Goal: Task Accomplishment & Management: Manage account settings

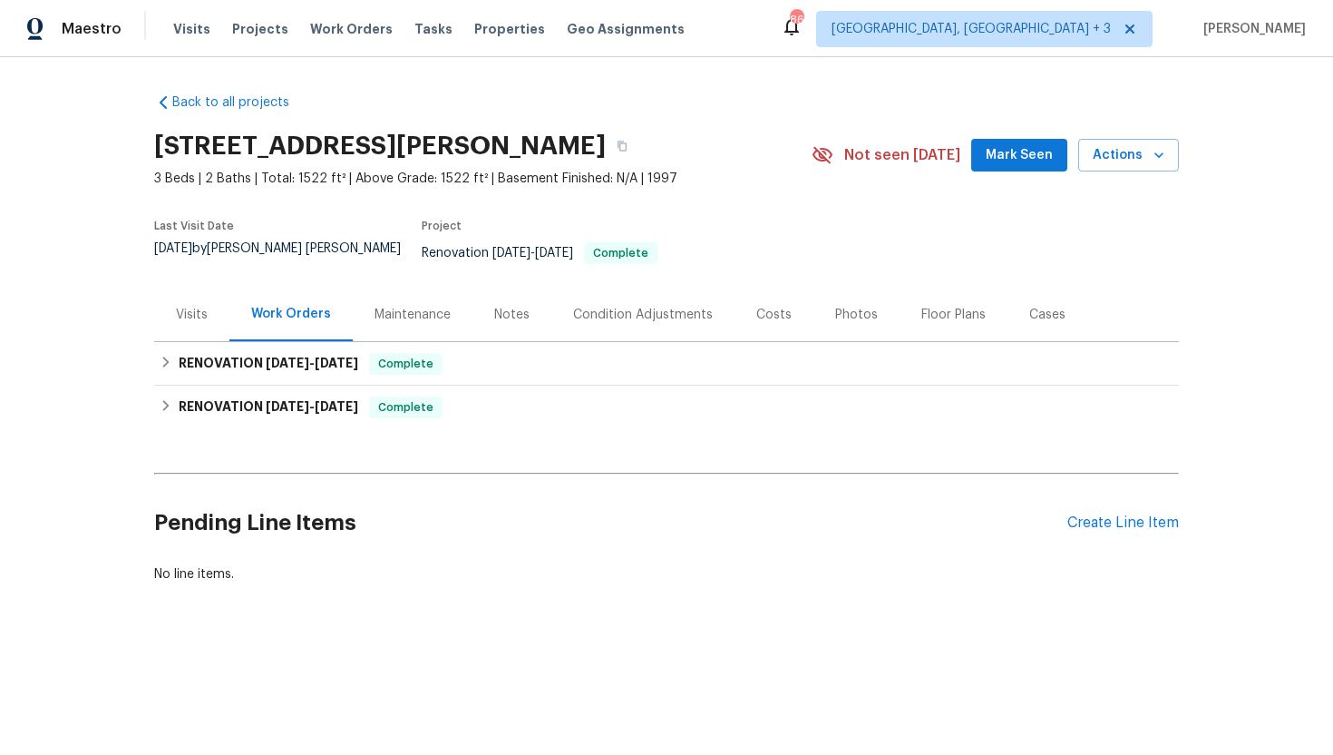
click at [203, 308] on div "Visits" at bounding box center [192, 315] width 32 height 18
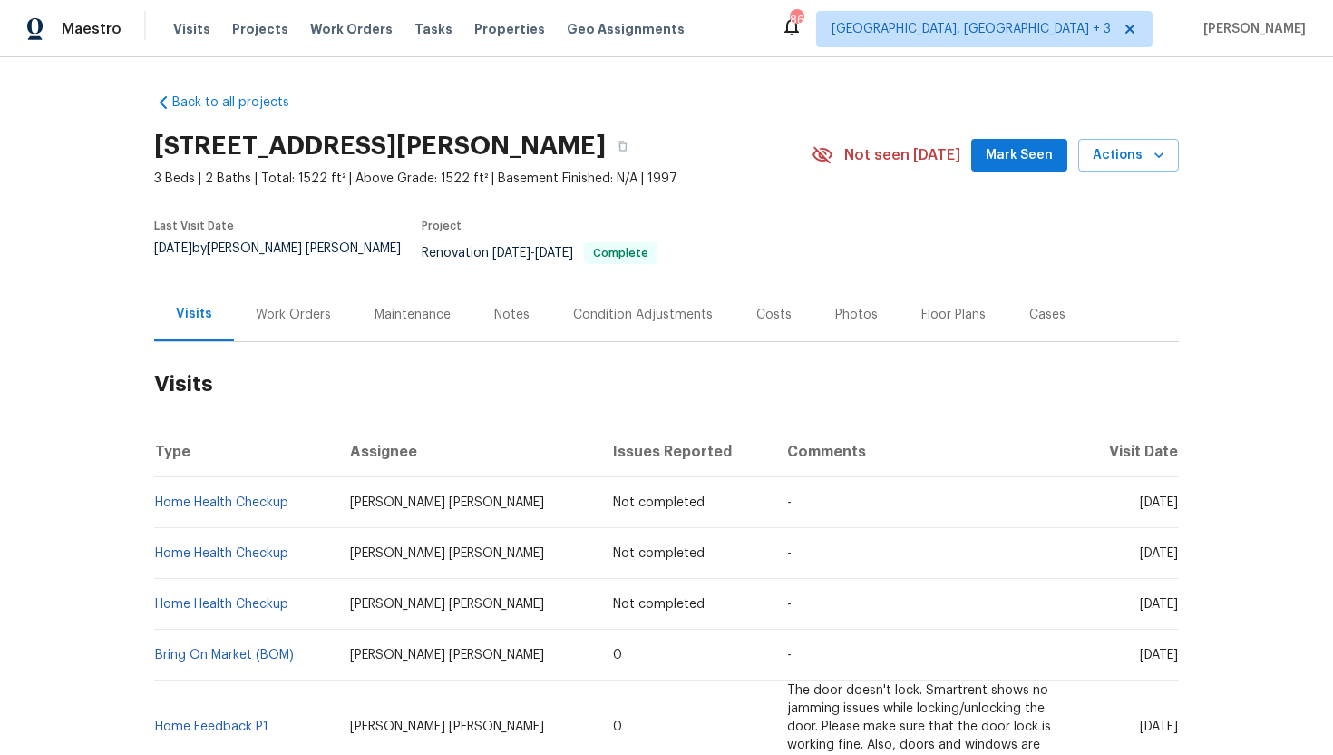
click at [301, 313] on div "Work Orders" at bounding box center [293, 314] width 119 height 54
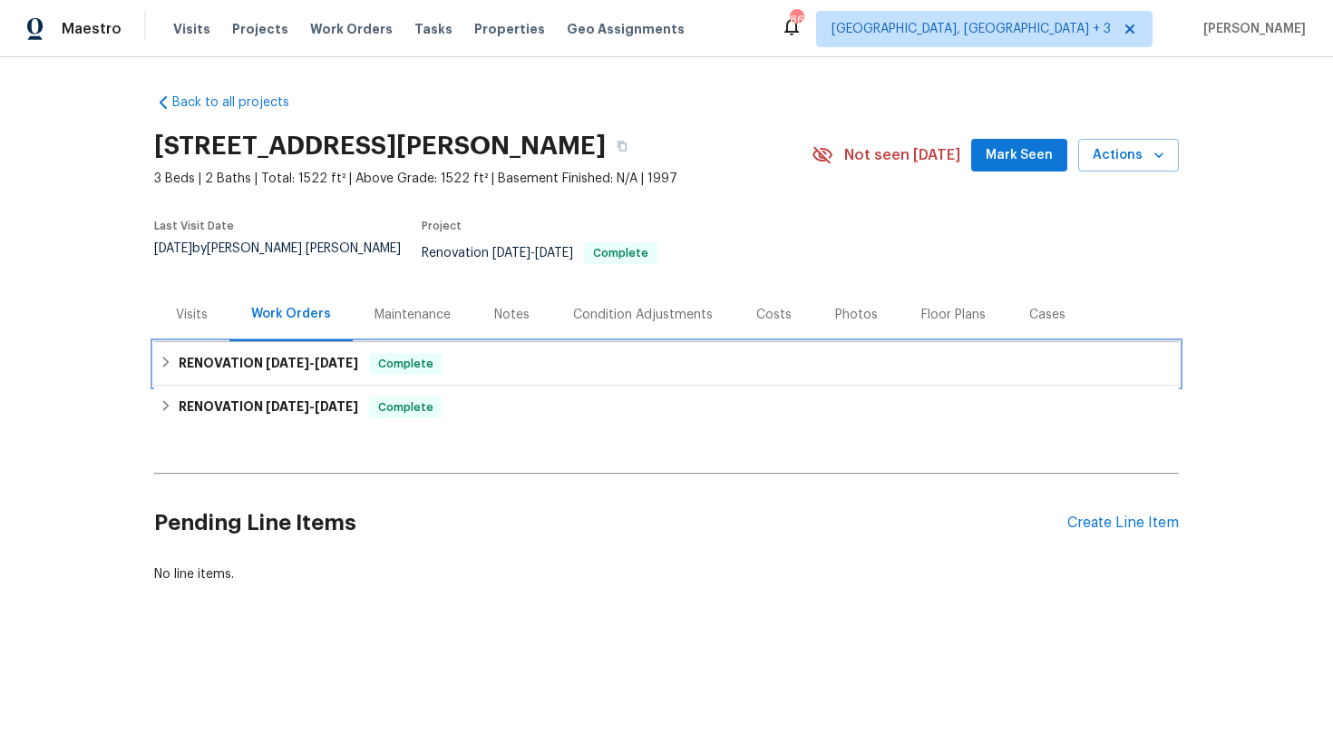
click at [312, 356] on span "[DATE] - [DATE]" at bounding box center [312, 362] width 93 height 13
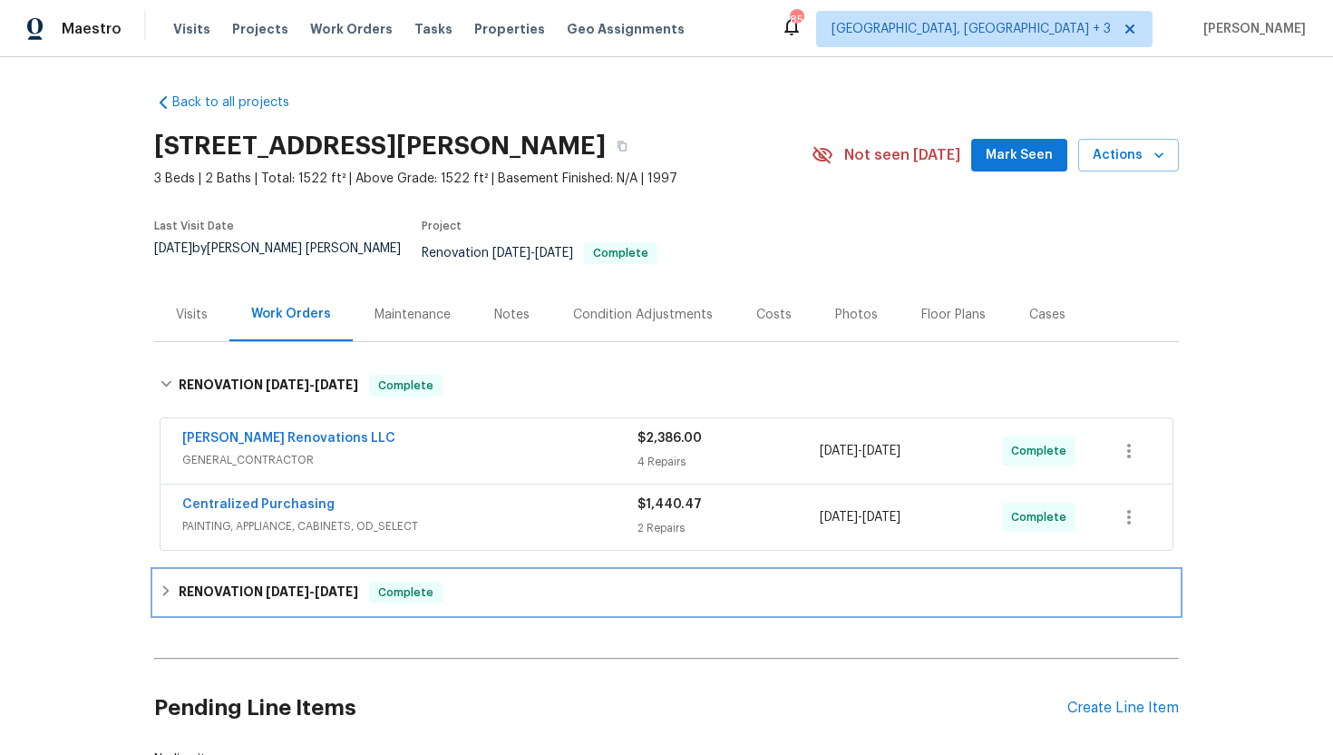
click at [295, 585] on span "[DATE]" at bounding box center [288, 591] width 44 height 13
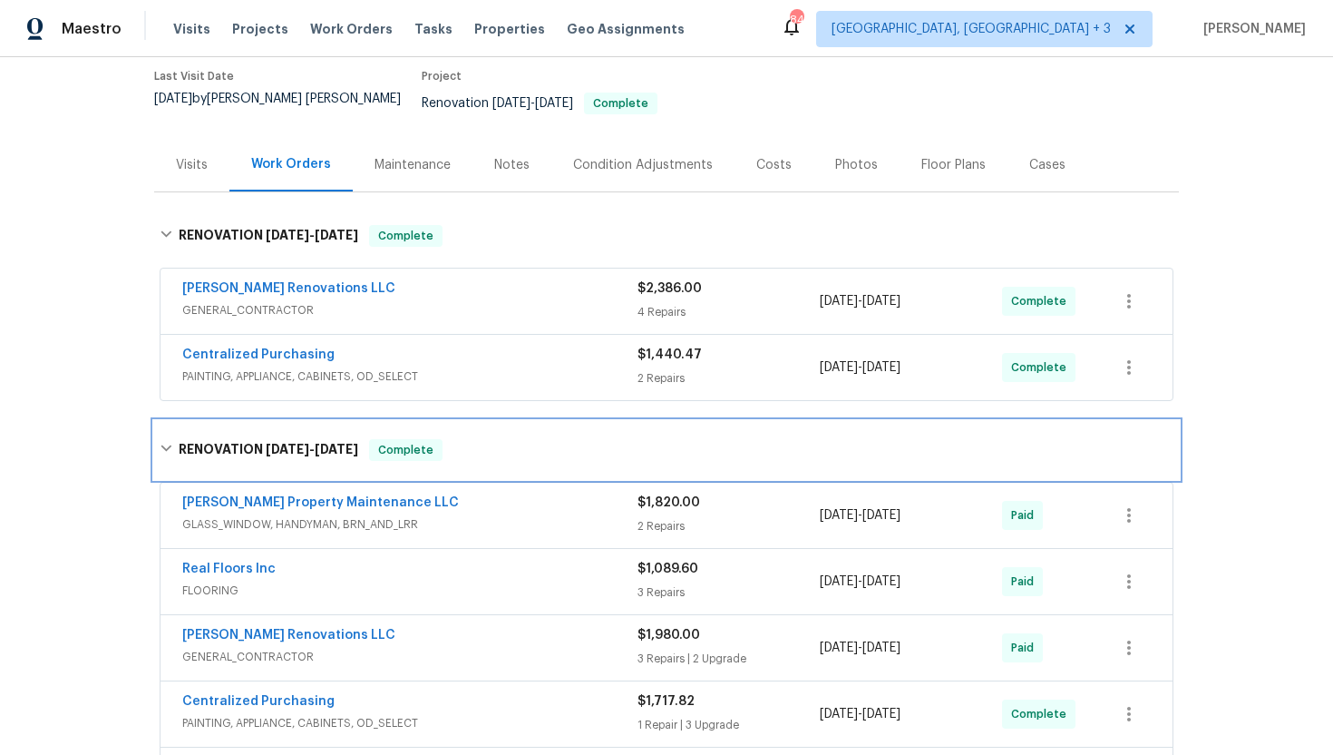
scroll to position [135, 0]
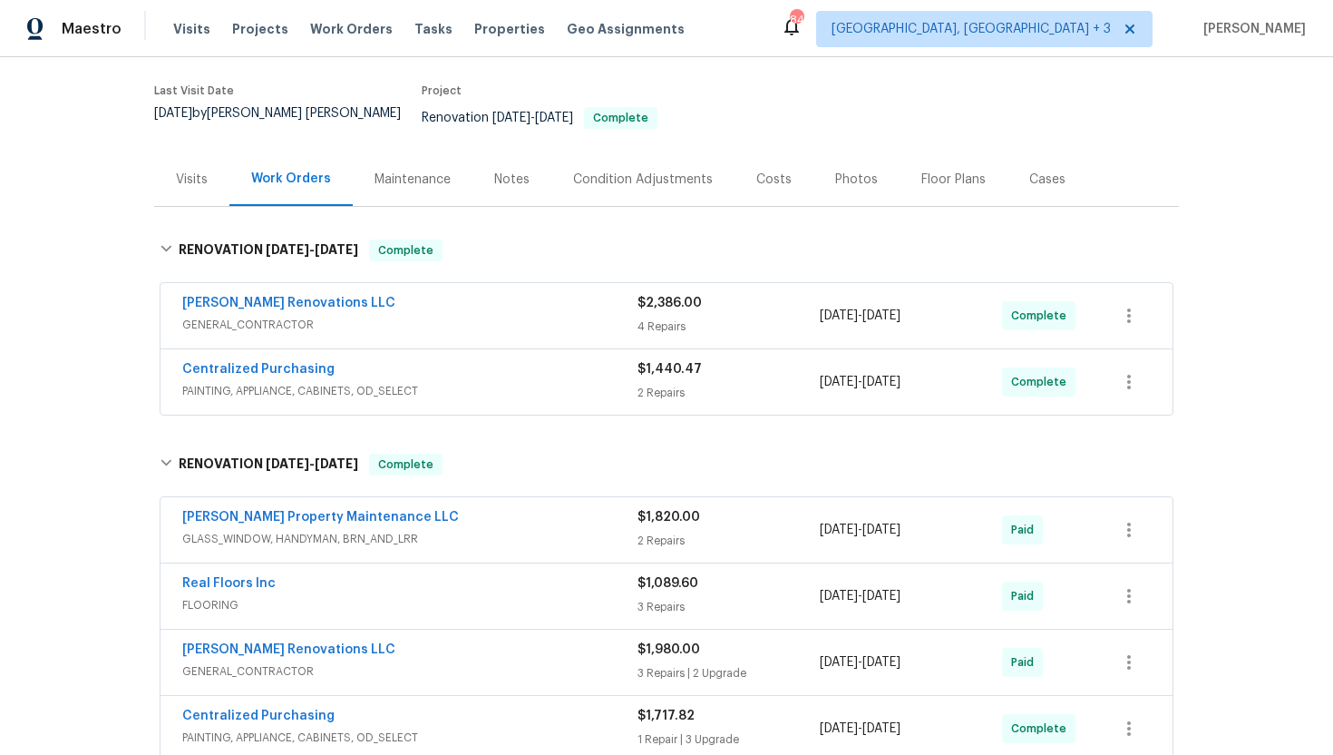
click at [414, 171] on div "Maintenance" at bounding box center [413, 180] width 76 height 18
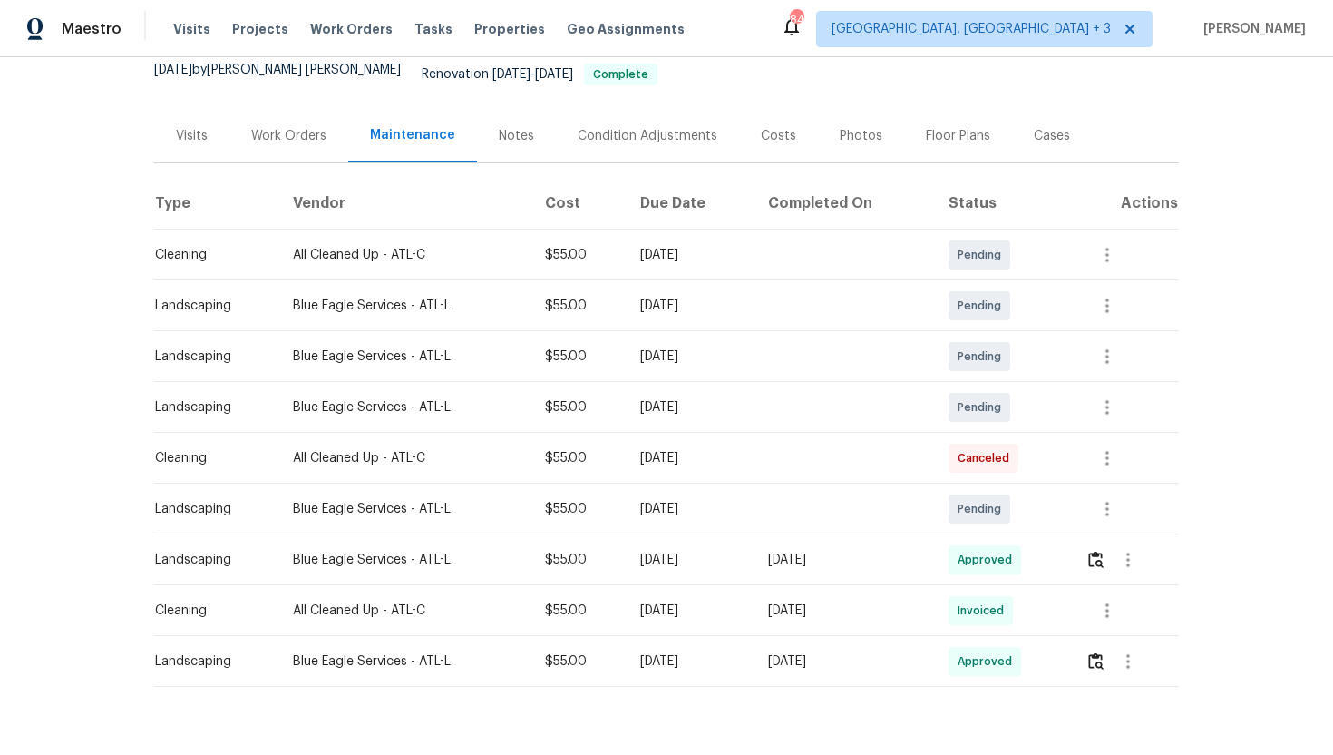
scroll to position [183, 0]
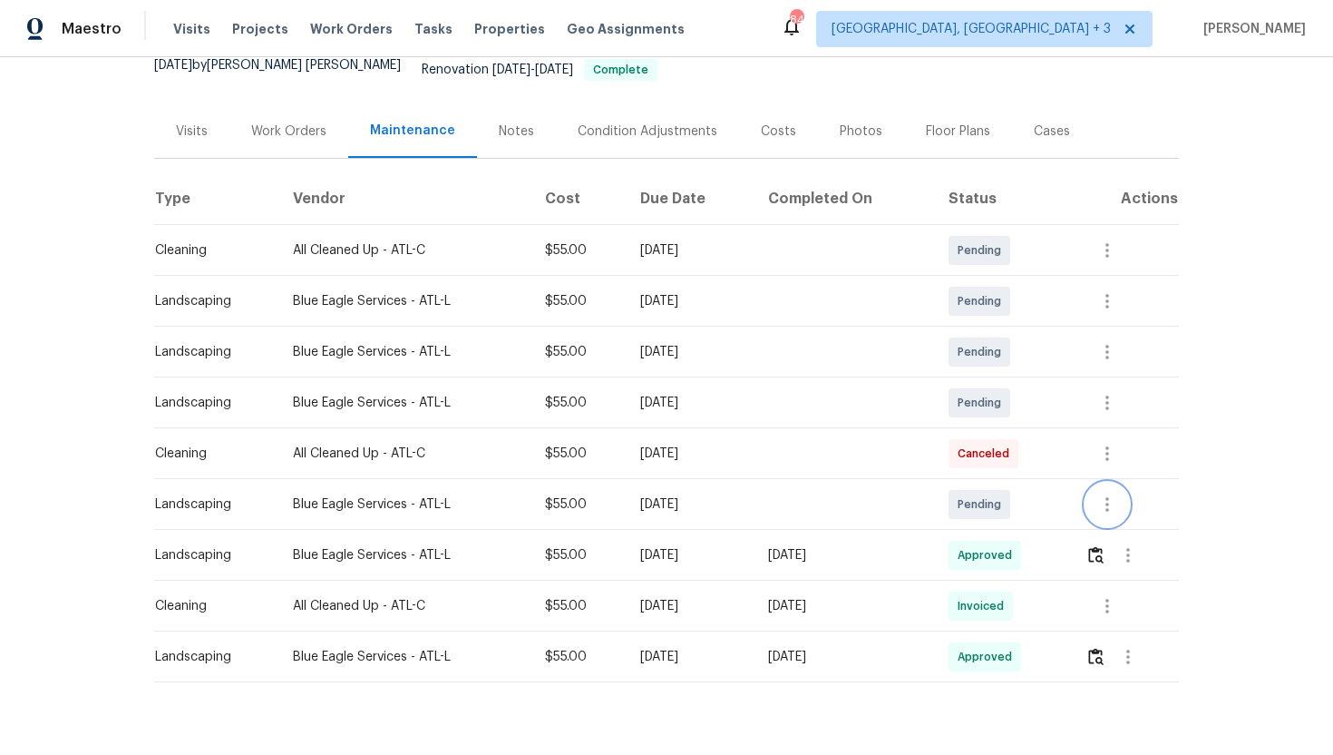
click at [1129, 492] on button "button" at bounding box center [1108, 504] width 44 height 44
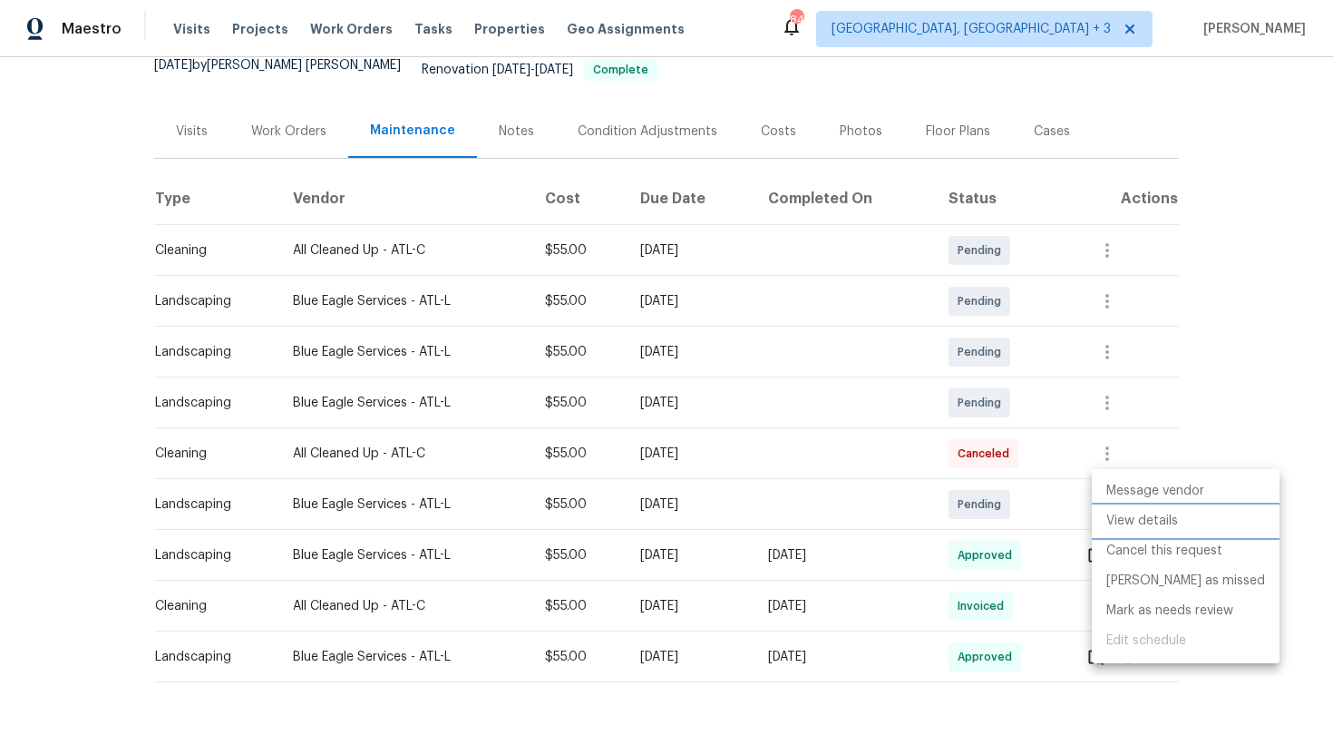
click at [1166, 524] on li "View details" at bounding box center [1186, 521] width 188 height 30
click at [1205, 420] on div at bounding box center [666, 377] width 1333 height 755
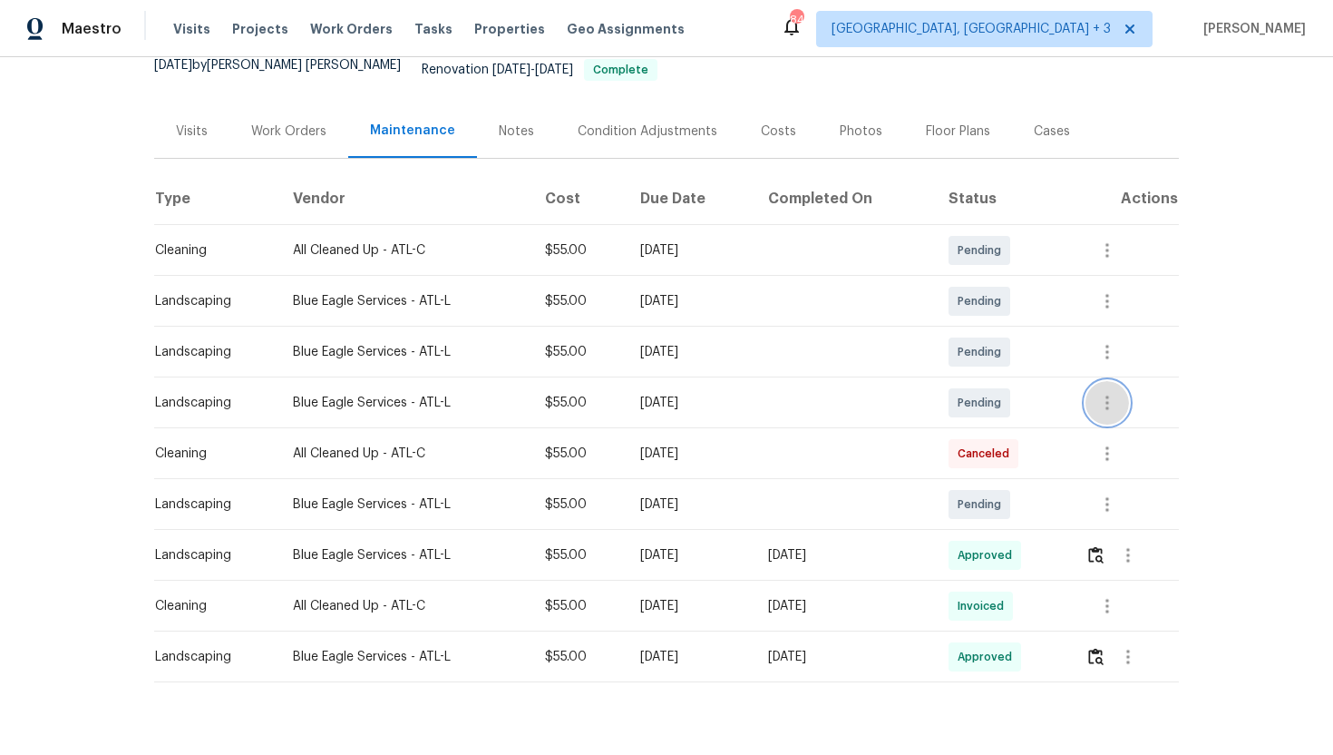
click at [1105, 398] on icon "button" at bounding box center [1107, 403] width 22 height 22
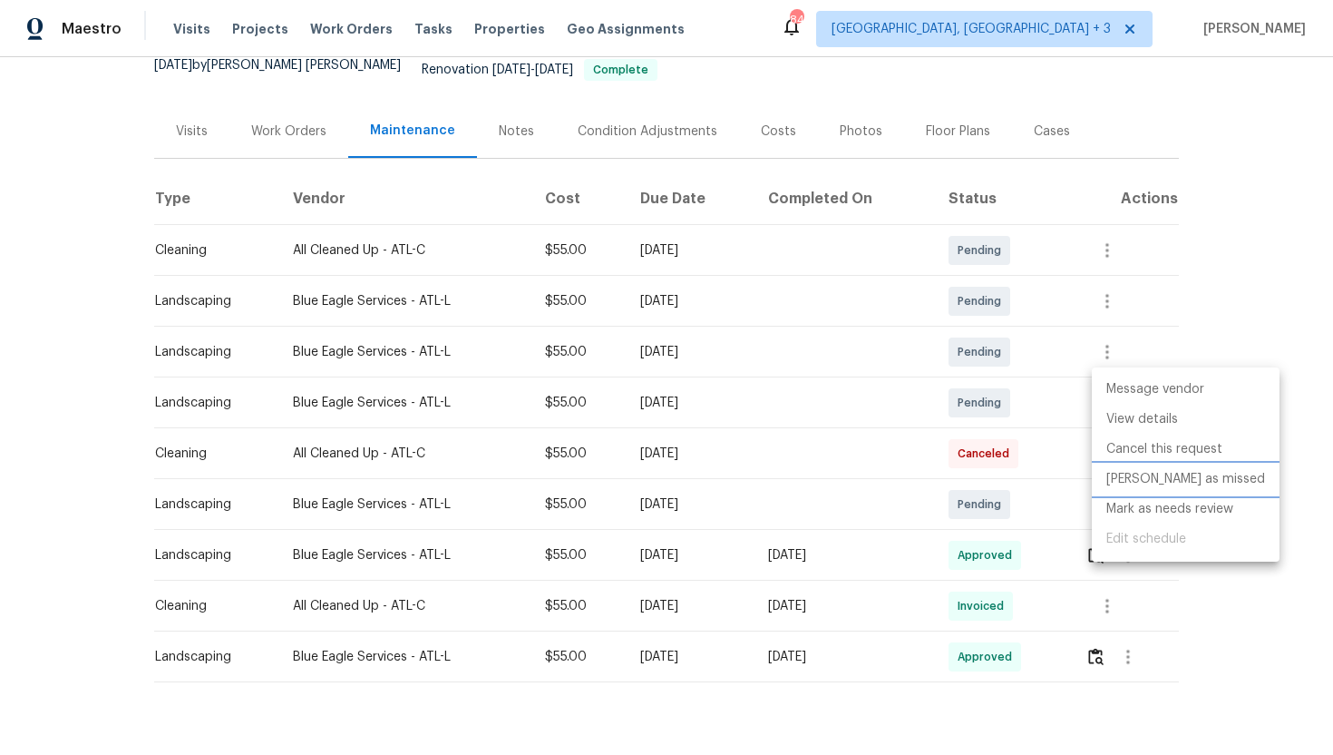
click at [1162, 477] on li "Mark as missed" at bounding box center [1186, 479] width 188 height 30
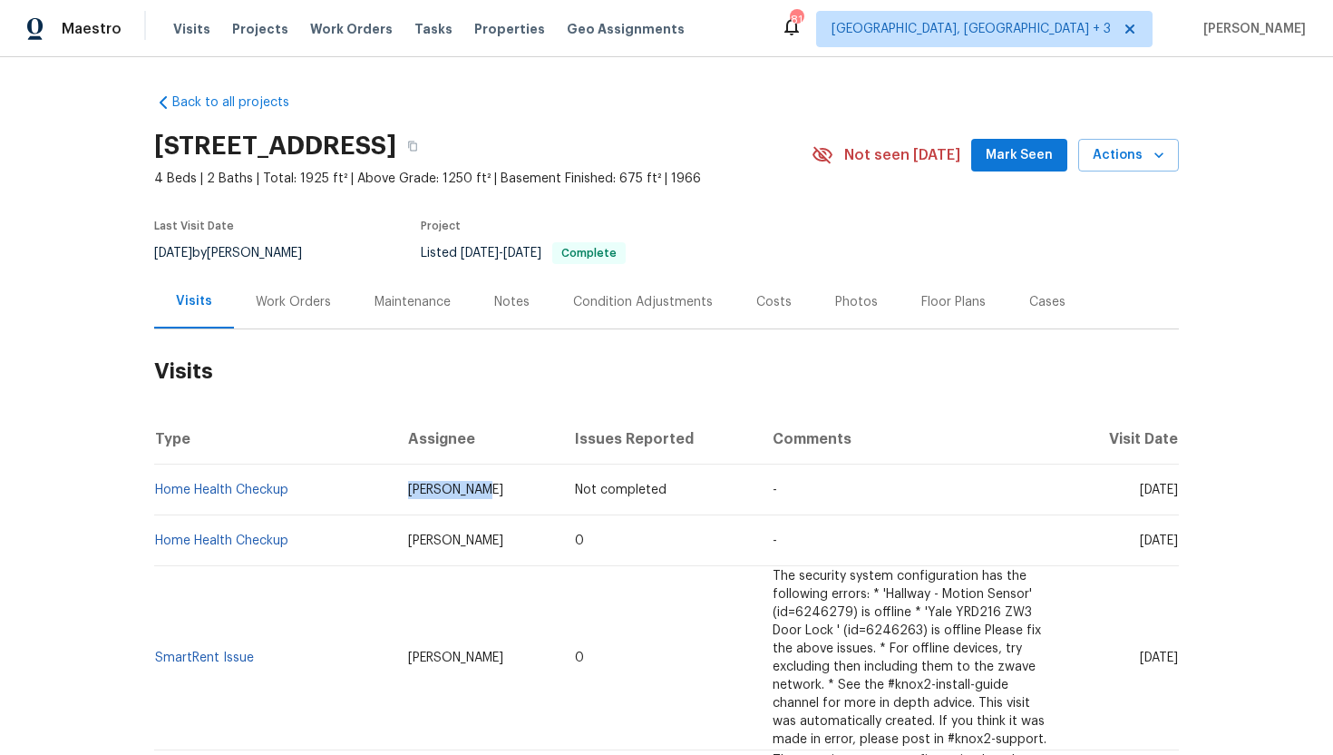
drag, startPoint x: 430, startPoint y: 496, endPoint x: 320, endPoint y: 493, distance: 109.8
click at [319, 493] on tr "Home Health Checkup [PERSON_NAME] Not completed - [DATE]" at bounding box center [666, 489] width 1025 height 51
copy tr "[PERSON_NAME]"
